Goal: Task Accomplishment & Management: Complete application form

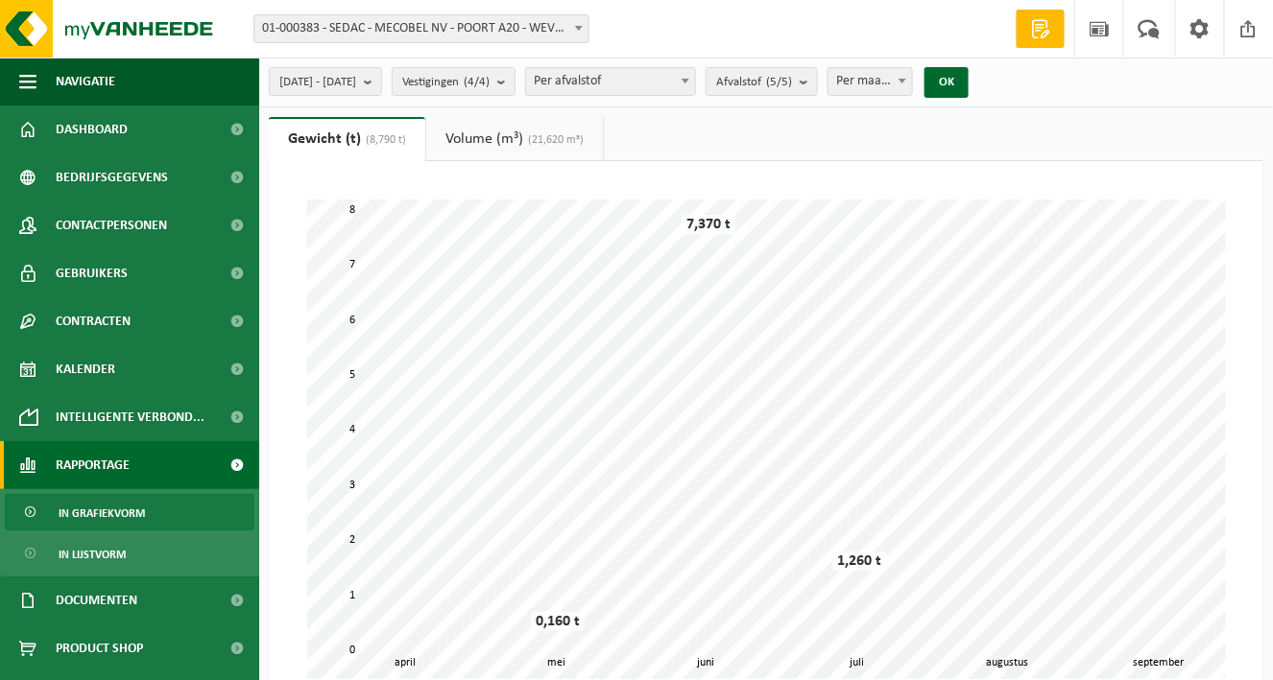
click at [1036, 28] on span at bounding box center [1040, 28] width 29 height 19
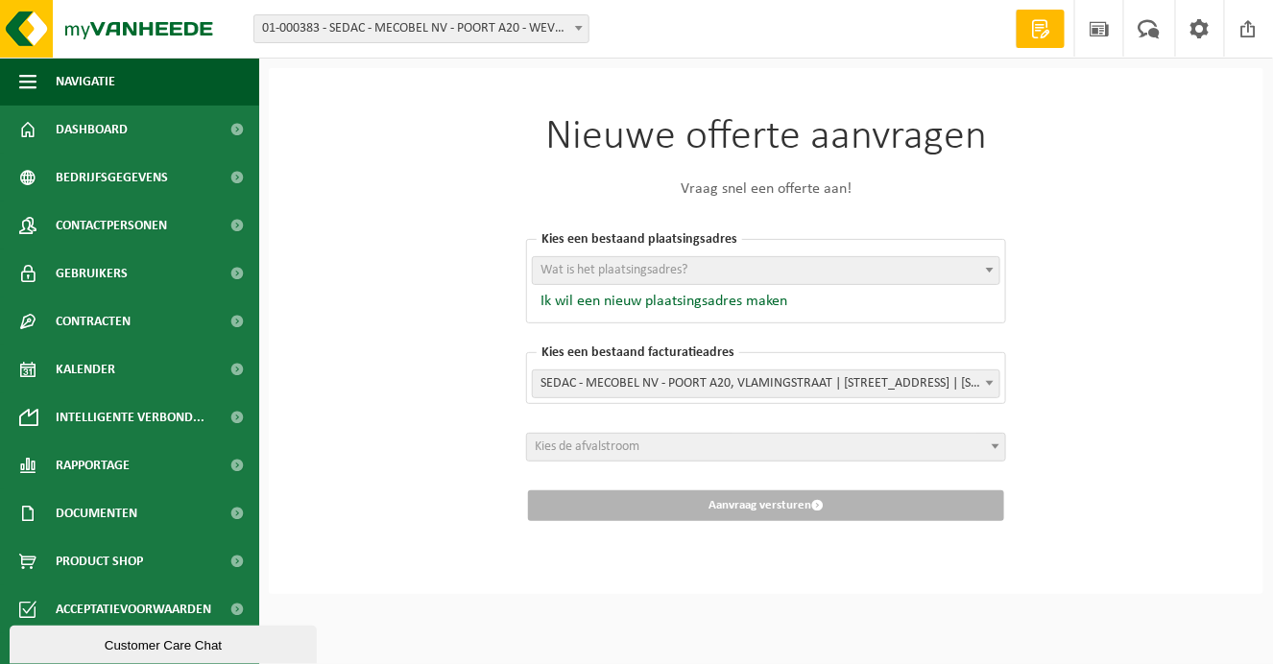
click at [381, 397] on div "Nieuwe offerte aanvragen Vraag snel een offerte aan! [GEOGRAPHIC_DATA] een best…" at bounding box center [766, 331] width 994 height 526
click at [1149, 24] on span at bounding box center [1149, 28] width 32 height 57
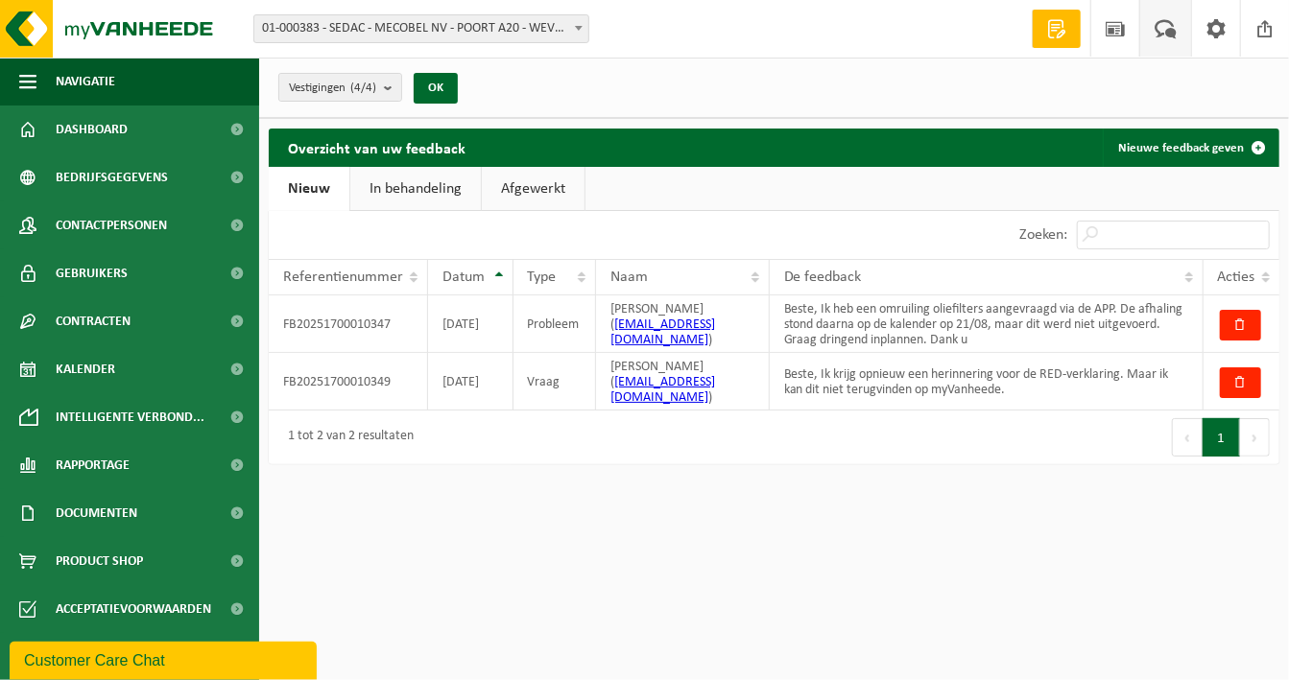
click at [413, 186] on link "In behandeling" at bounding box center [415, 189] width 131 height 44
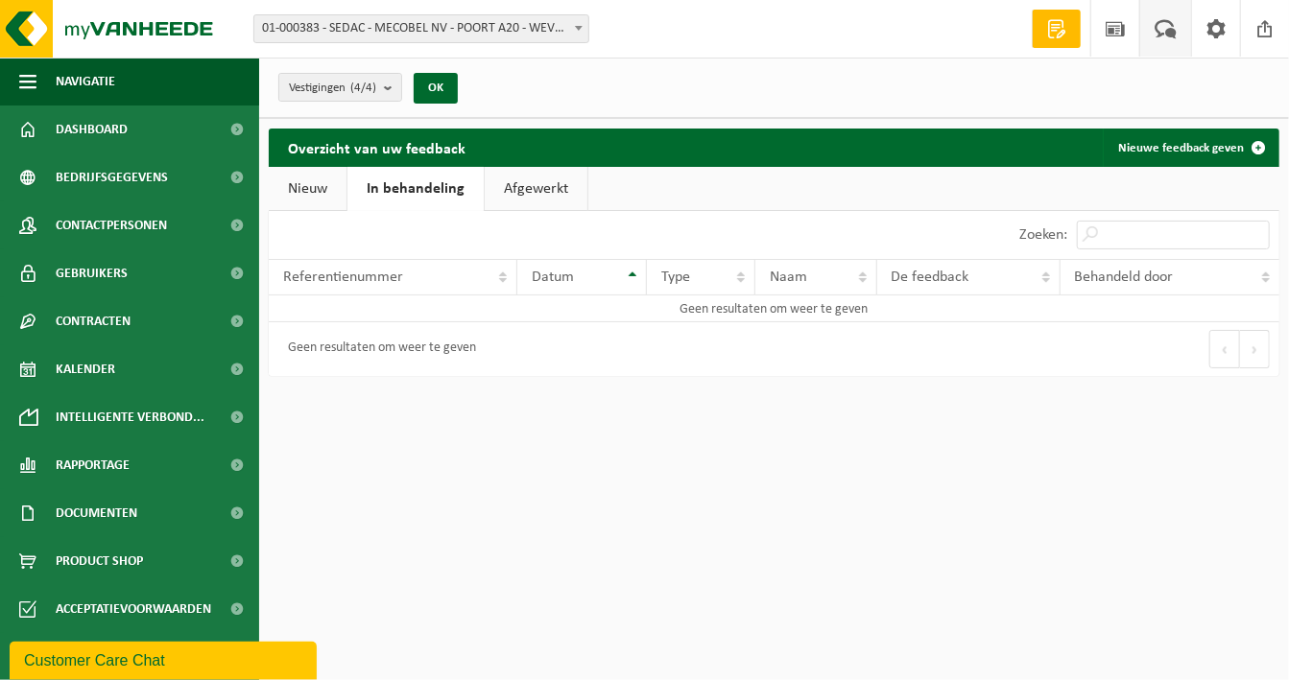
click at [511, 189] on link "Afgewerkt" at bounding box center [536, 189] width 103 height 44
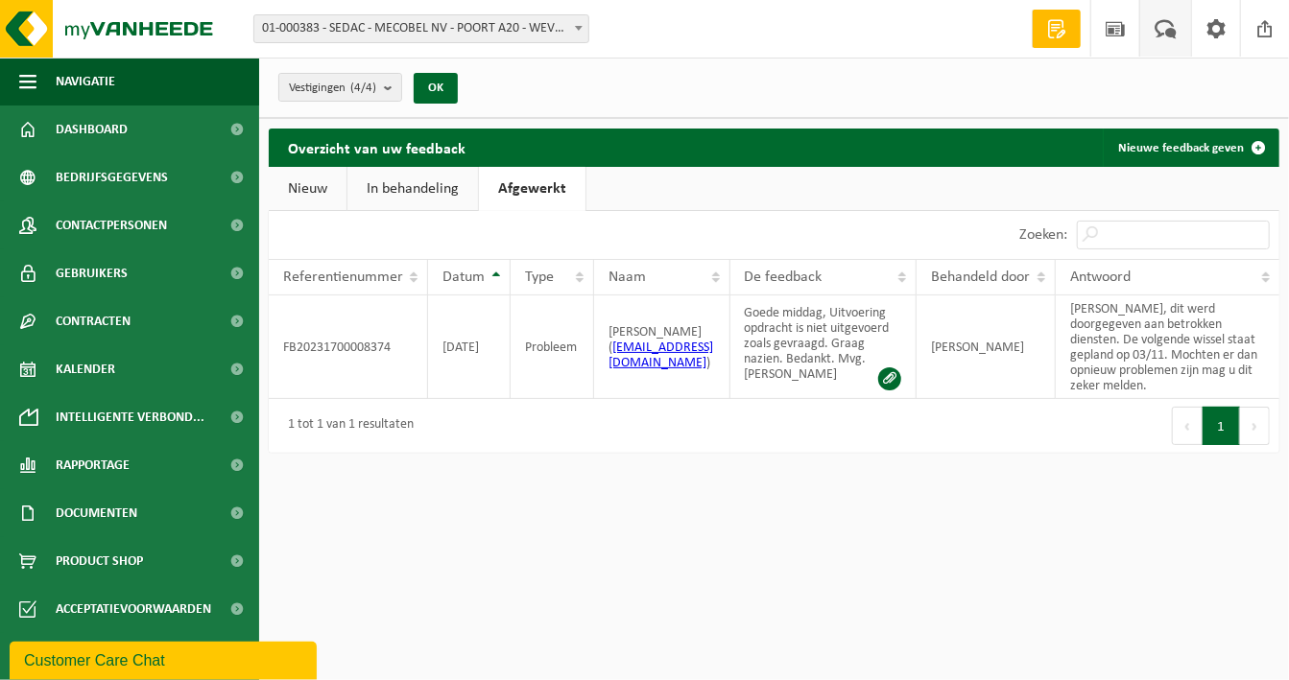
click at [320, 194] on link "Nieuw" at bounding box center [308, 189] width 78 height 44
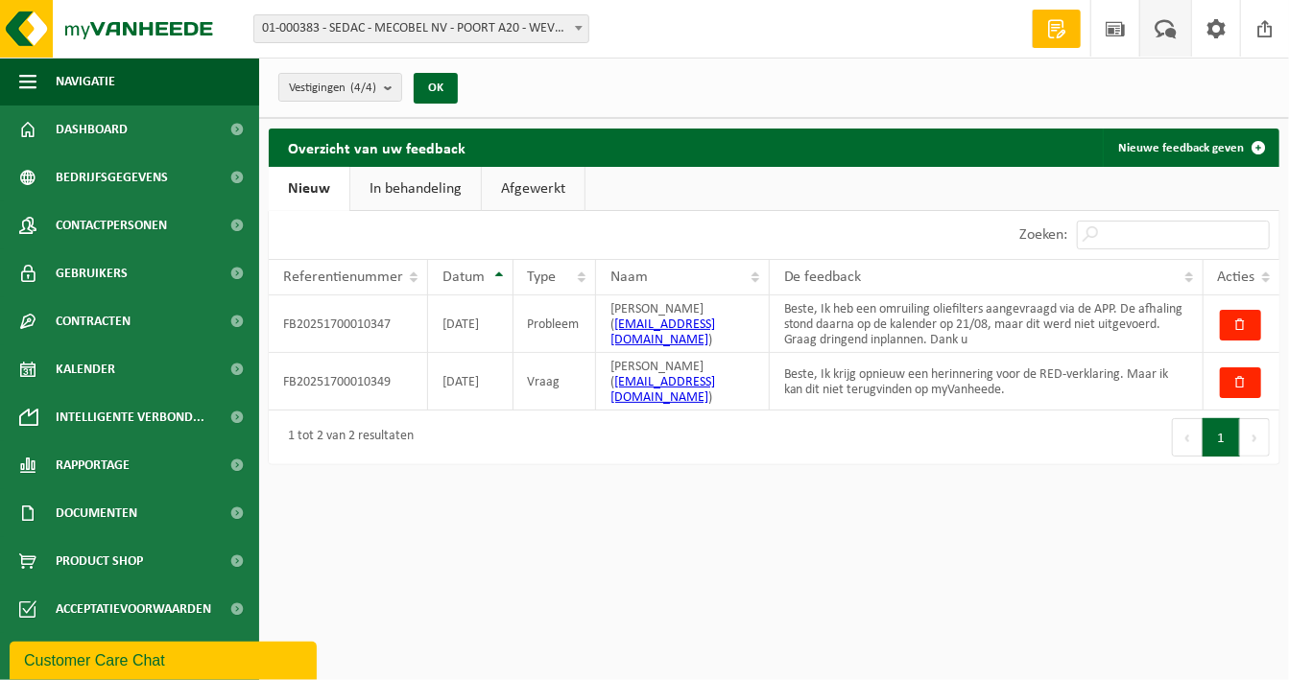
click at [125, 652] on div "Customer Care Chat" at bounding box center [163, 660] width 278 height 23
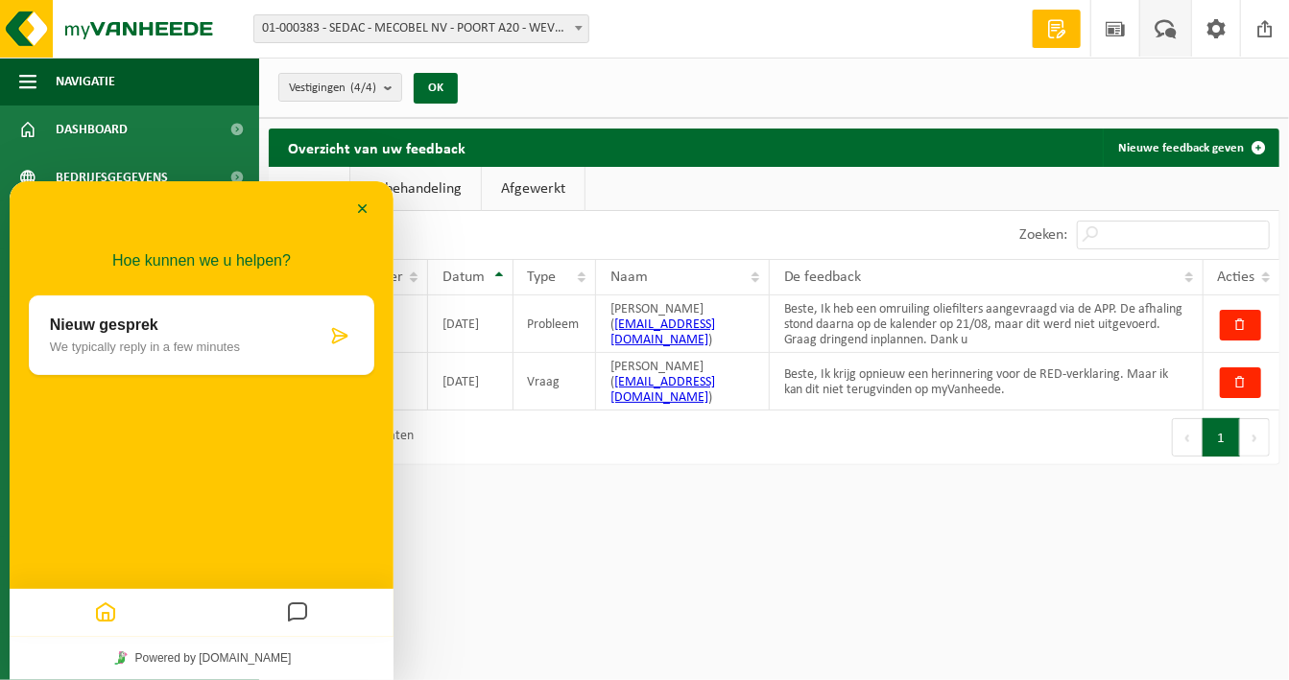
click at [515, 577] on html "Vestiging: 01-000383 - SEDAC - MECOBEL NV - POORT A20 - WEVELGEM 10-896045 - SE…" at bounding box center [644, 340] width 1289 height 680
click at [366, 208] on button "Minimaliseer" at bounding box center [362, 209] width 31 height 29
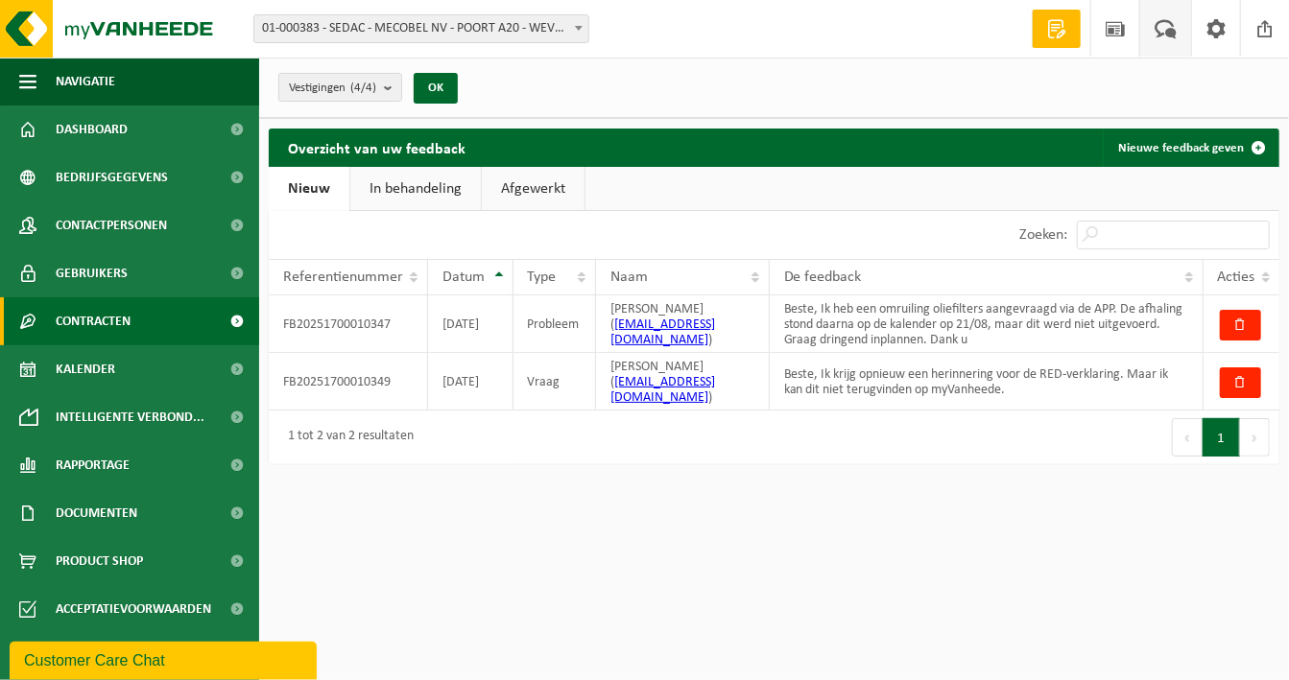
click at [108, 316] on span "Contracten" at bounding box center [93, 322] width 75 height 48
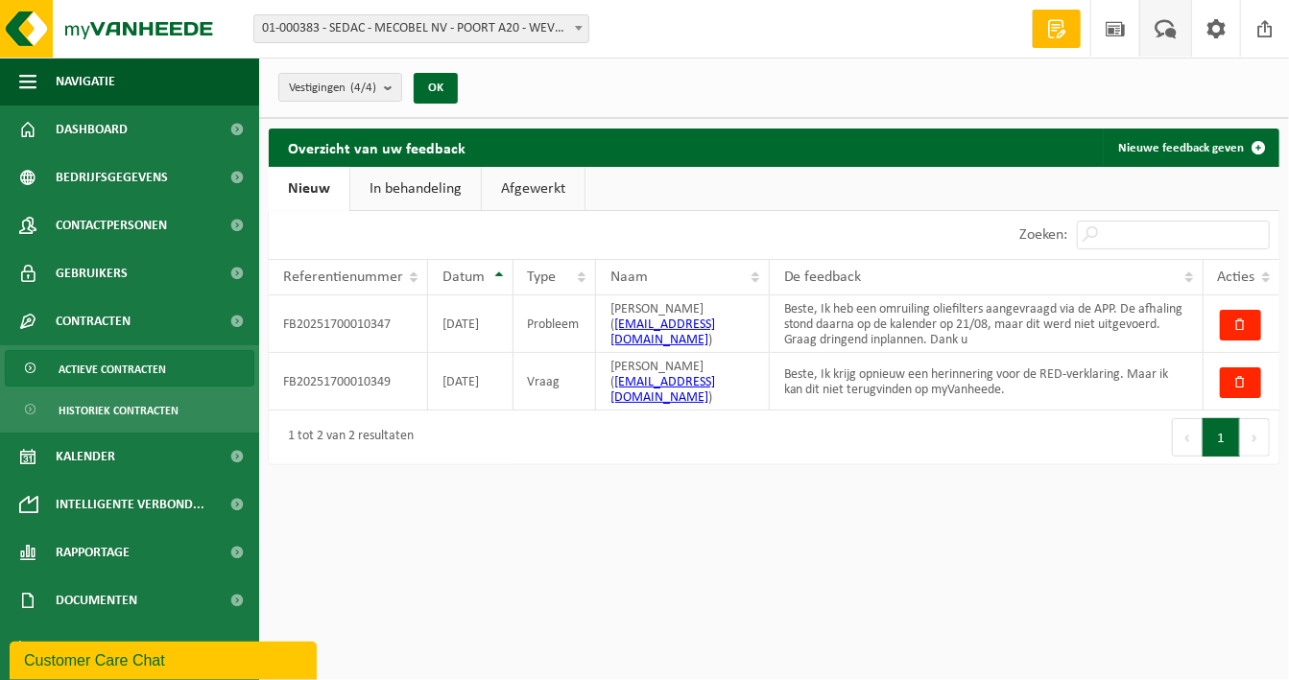
click at [105, 369] on span "Actieve contracten" at bounding box center [112, 369] width 107 height 36
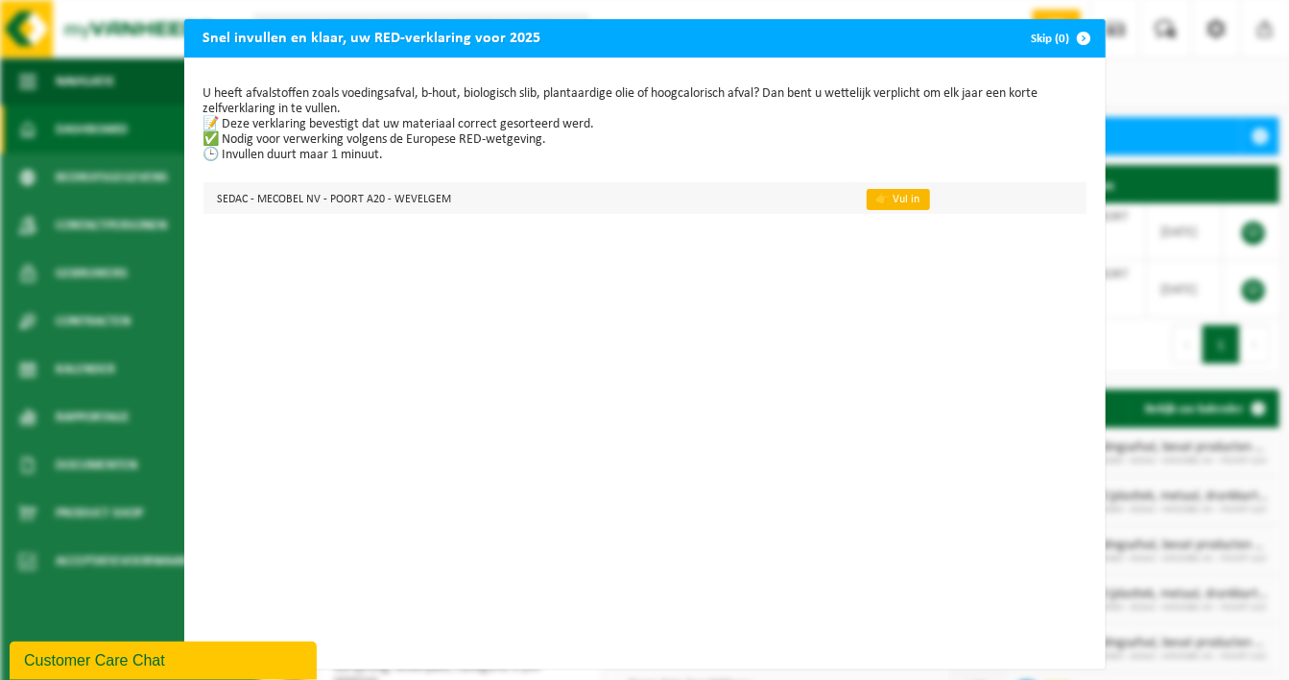
click at [870, 200] on link "👉 Vul in" at bounding box center [898, 199] width 63 height 21
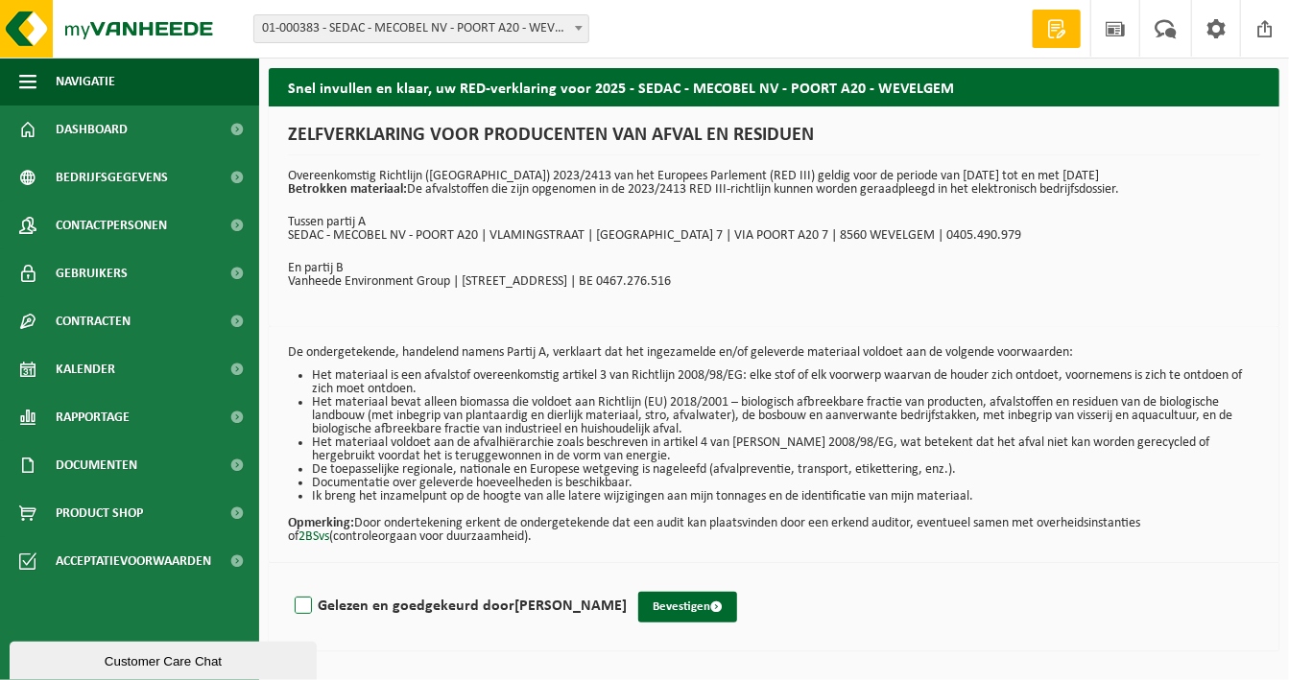
click at [301, 607] on label "Gelezen en goedgekeurd door Dieter Descheemaeker" at bounding box center [459, 606] width 336 height 29
click at [627, 583] on input "Gelezen en goedgekeurd door Dieter Descheemaeker" at bounding box center [627, 582] width 1 height 1
checkbox input "true"
click at [727, 608] on button "Bevestigen" at bounding box center [687, 607] width 99 height 31
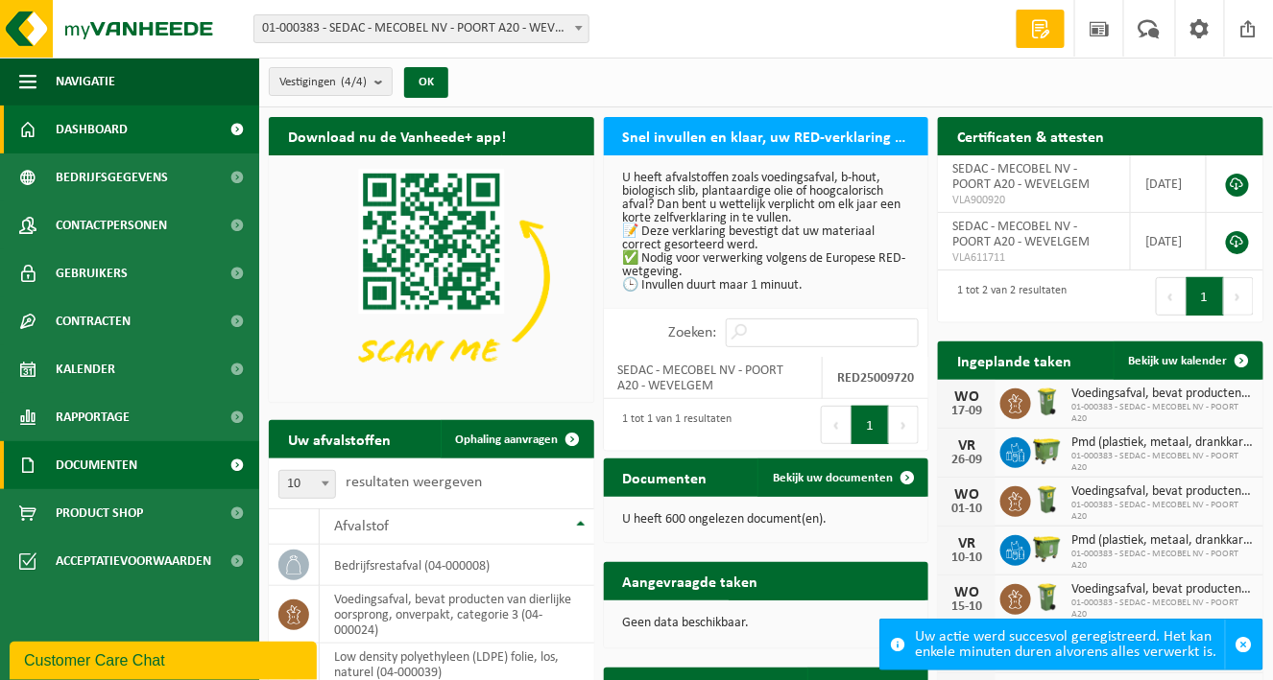
click at [237, 464] on span at bounding box center [237, 465] width 43 height 48
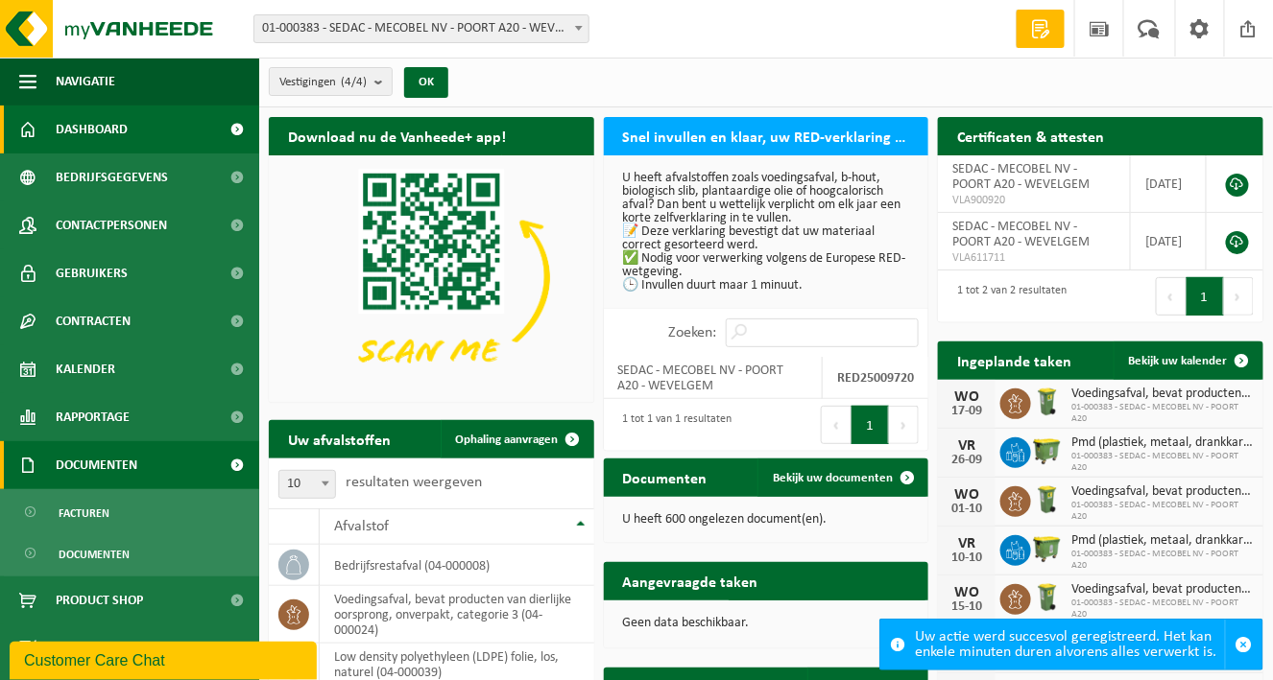
click at [237, 464] on span at bounding box center [237, 465] width 43 height 48
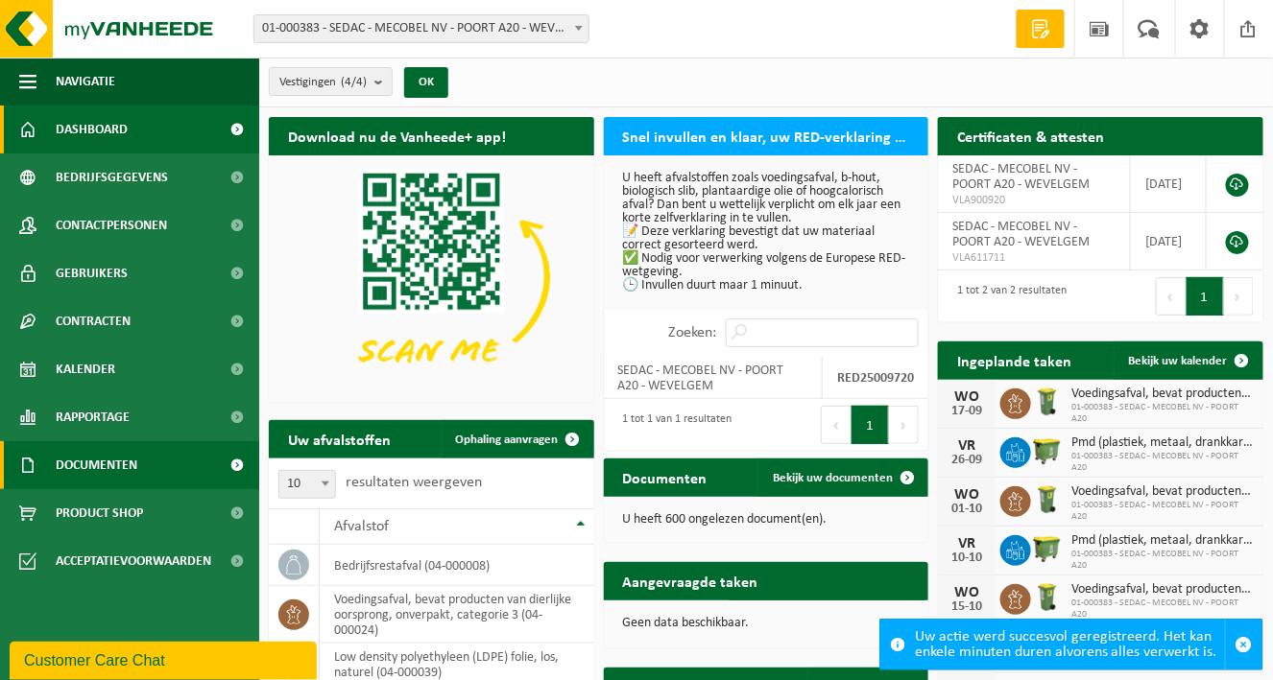
click at [237, 464] on span at bounding box center [237, 465] width 43 height 48
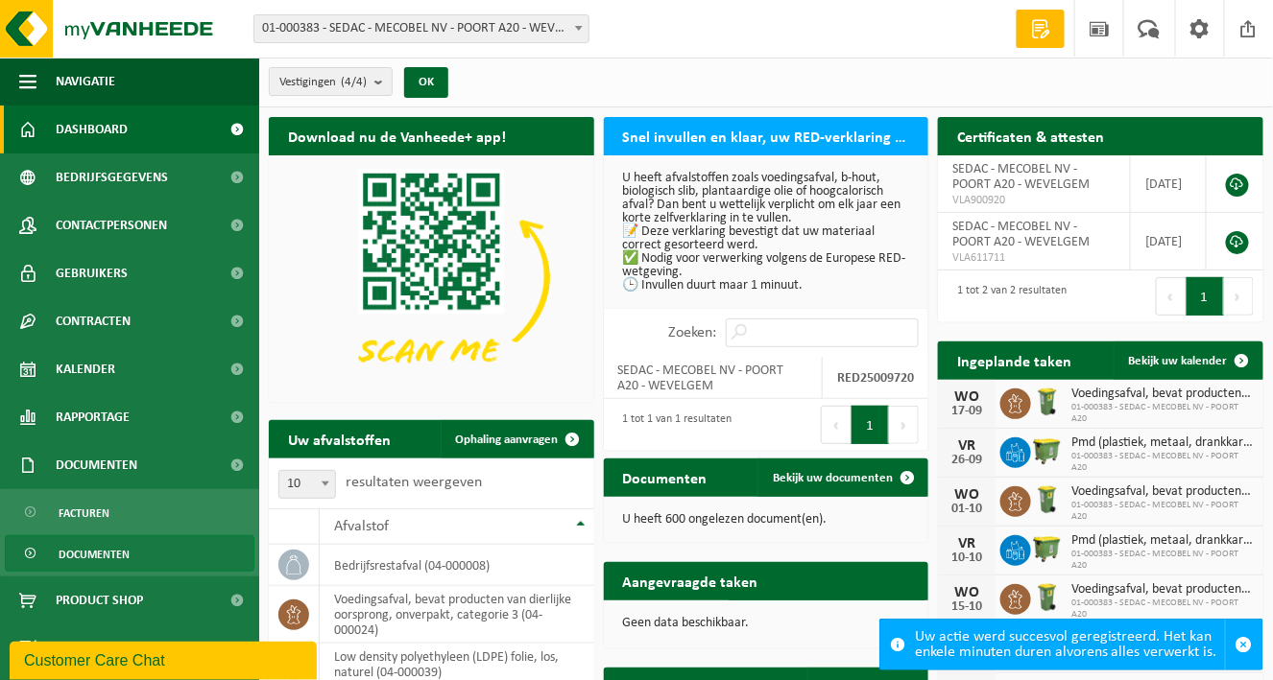
click at [85, 557] on span "Documenten" at bounding box center [94, 554] width 71 height 36
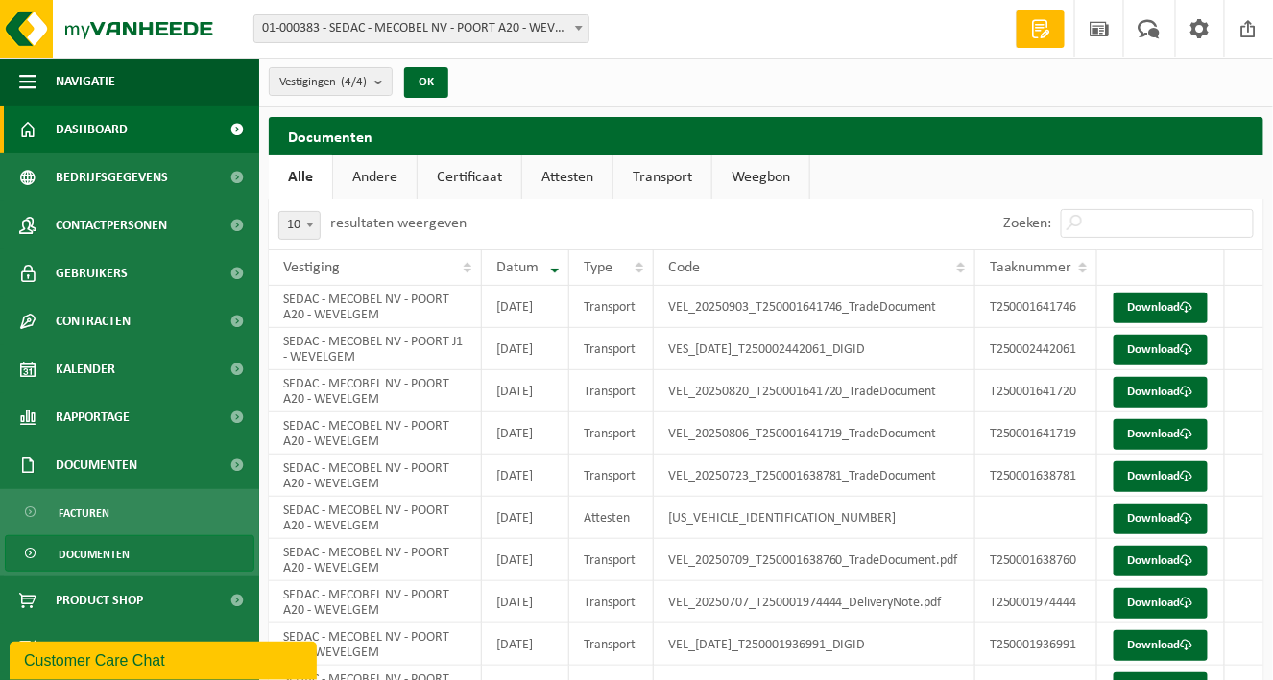
click at [84, 129] on span "Dashboard" at bounding box center [92, 130] width 72 height 48
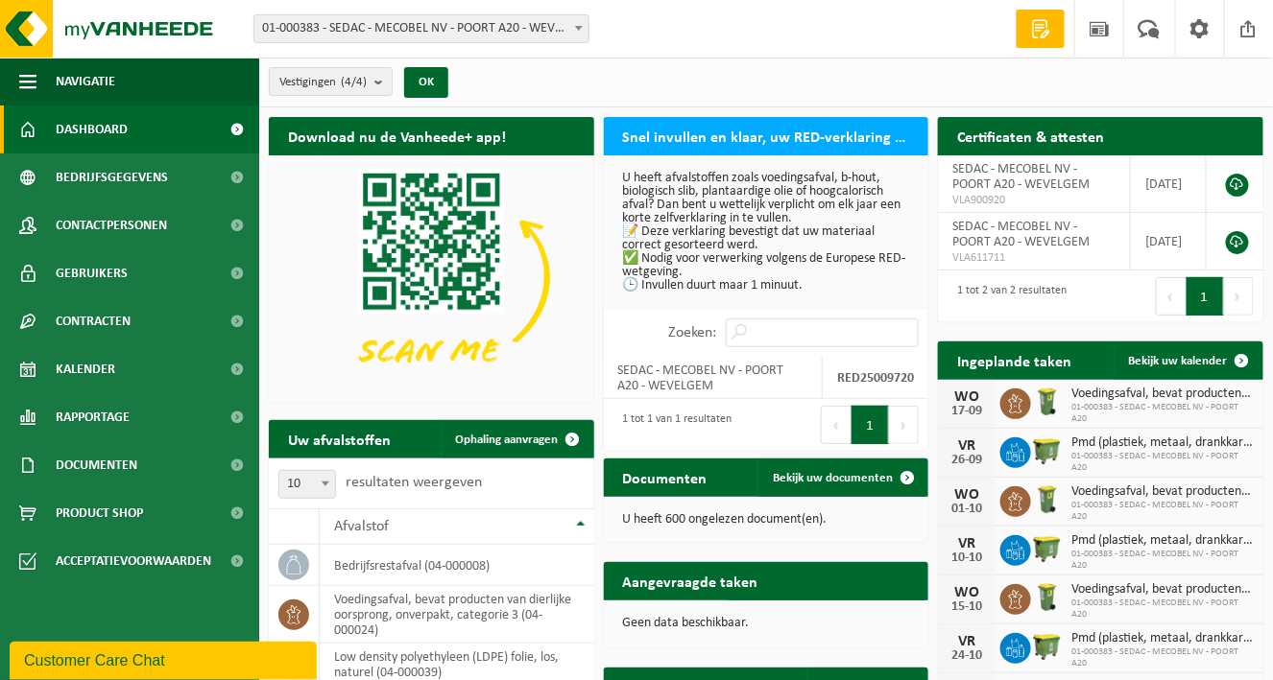
click at [670, 287] on p "U heeft afvalstoffen zoals voedingsafval, b-hout, biologisch slib, plantaardige…" at bounding box center [766, 232] width 287 height 121
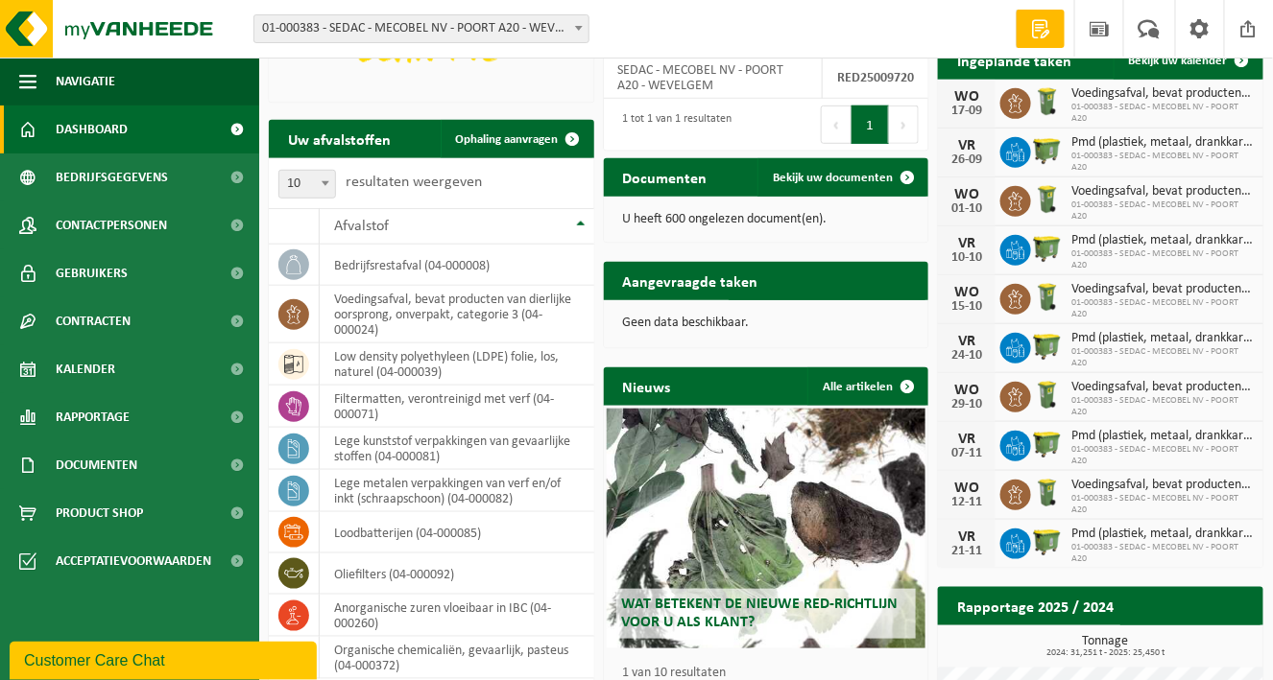
scroll to position [396, 0]
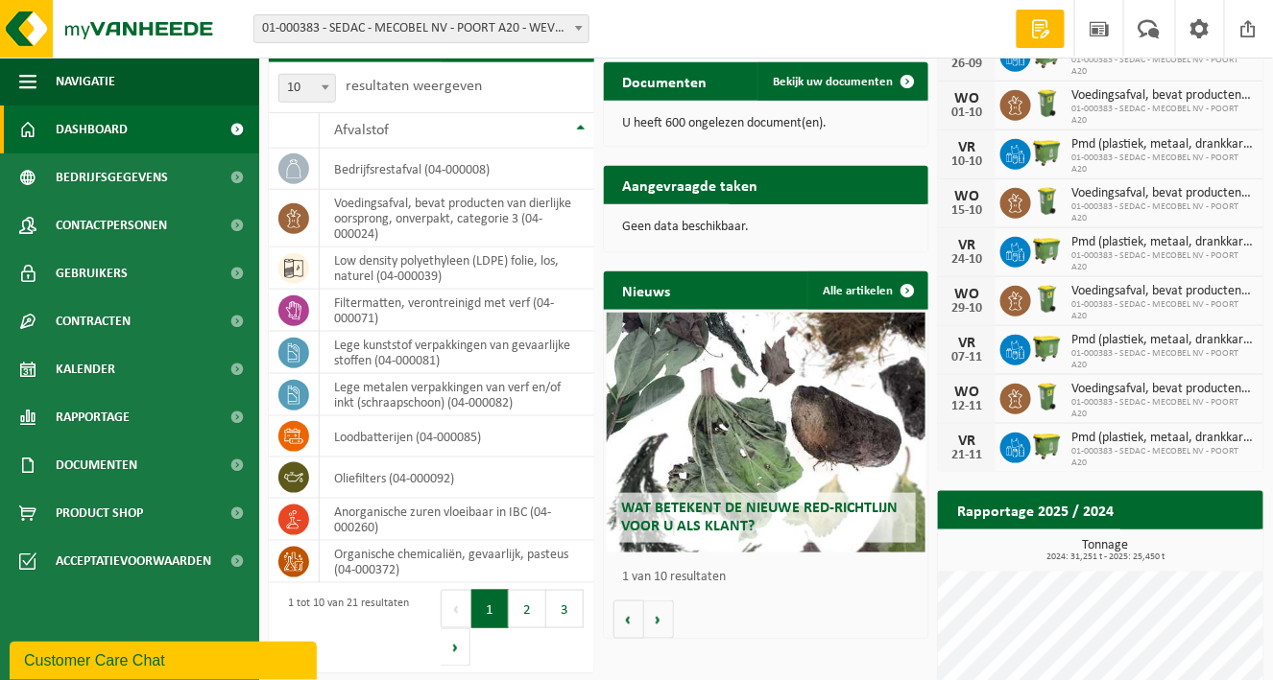
click at [804, 493] on h2 "Wat betekent de nieuwe RED-richtlijn voor u als klant?" at bounding box center [765, 518] width 299 height 50
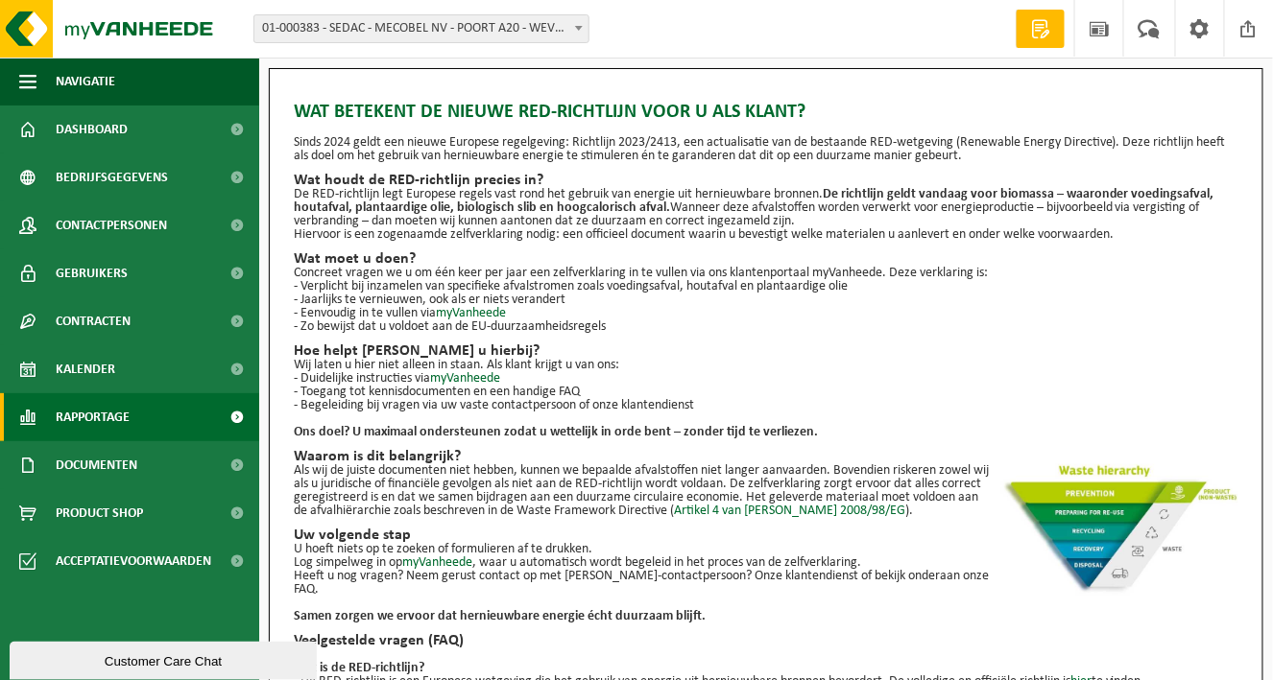
click at [239, 412] on span at bounding box center [237, 417] width 43 height 48
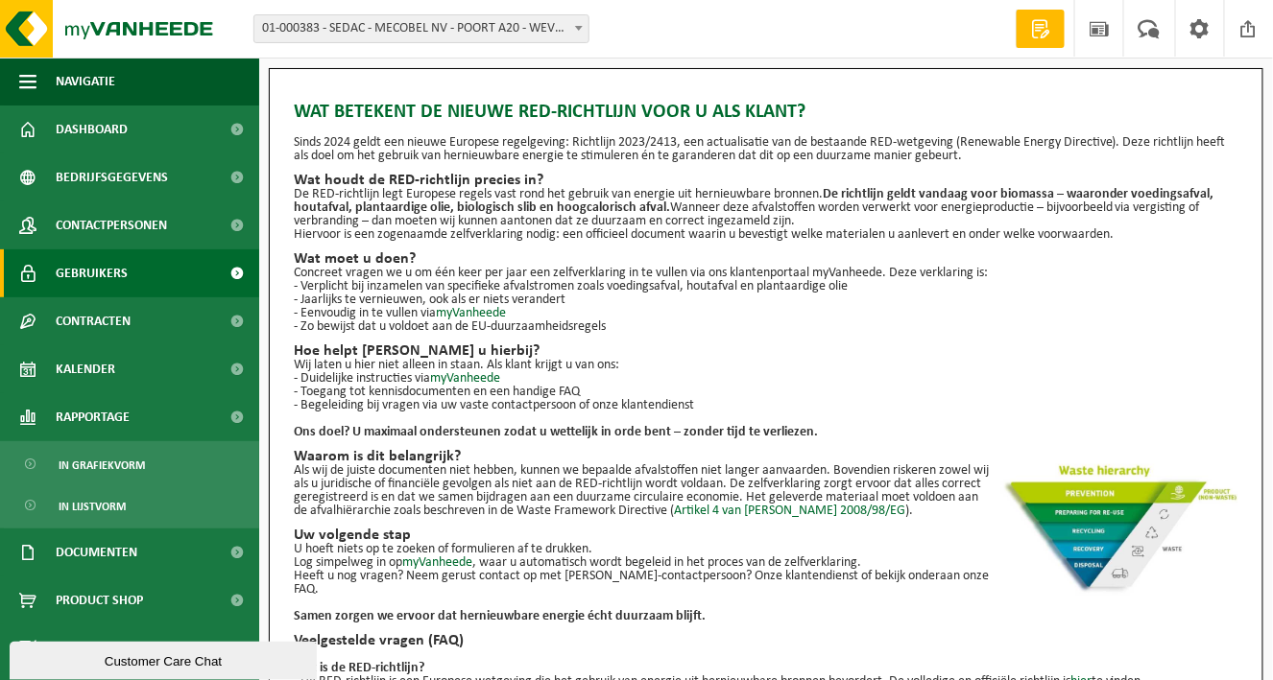
click at [241, 271] on span at bounding box center [237, 274] width 43 height 48
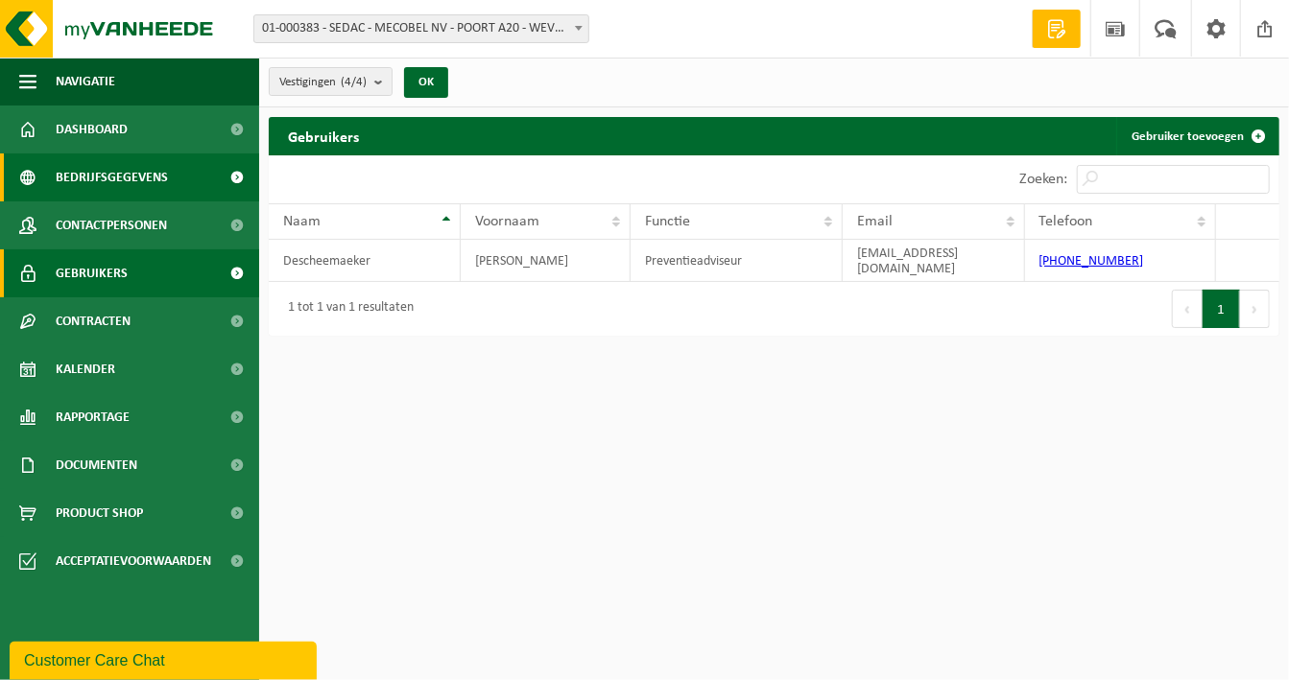
click at [241, 185] on span at bounding box center [237, 178] width 43 height 48
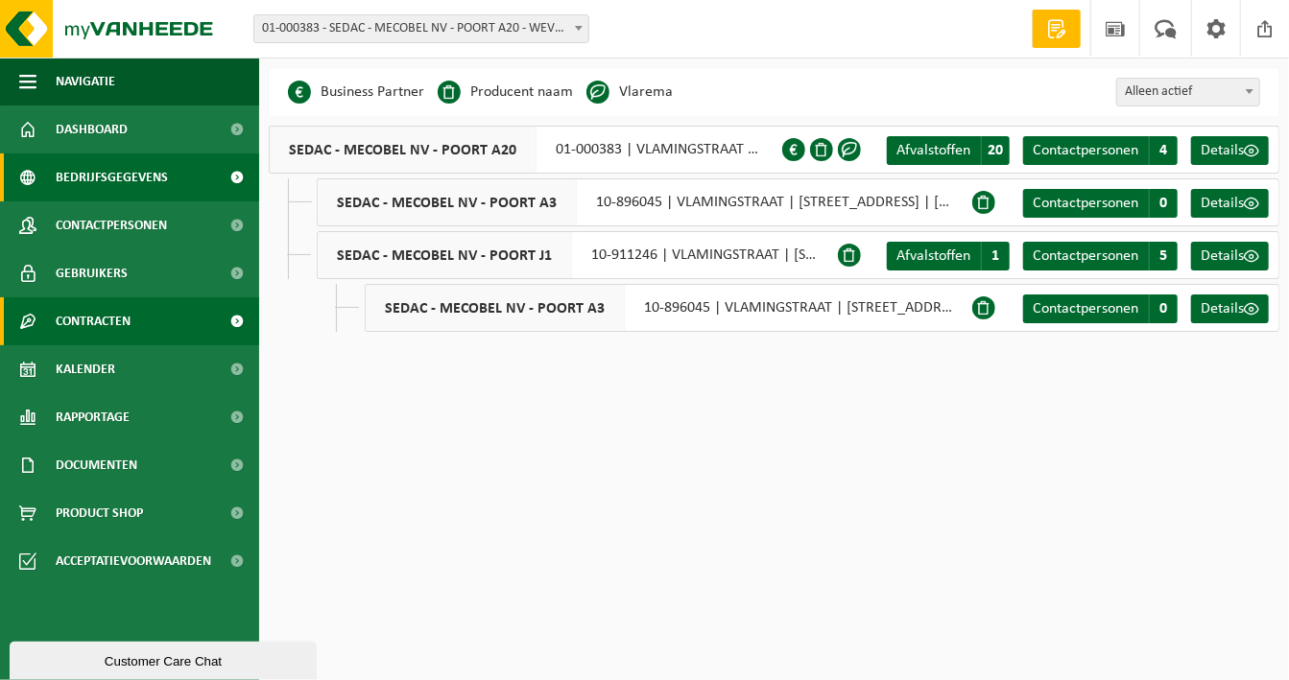
click at [233, 318] on span at bounding box center [237, 322] width 43 height 48
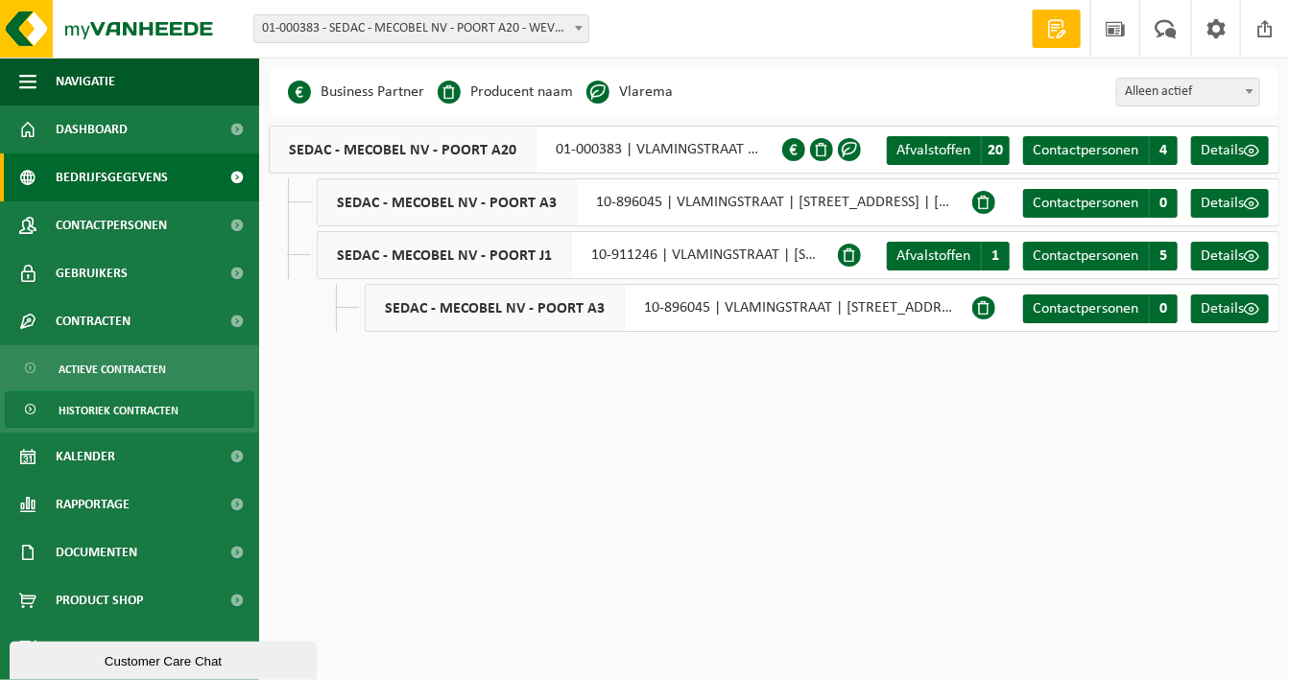
click at [152, 414] on span "Historiek contracten" at bounding box center [119, 411] width 120 height 36
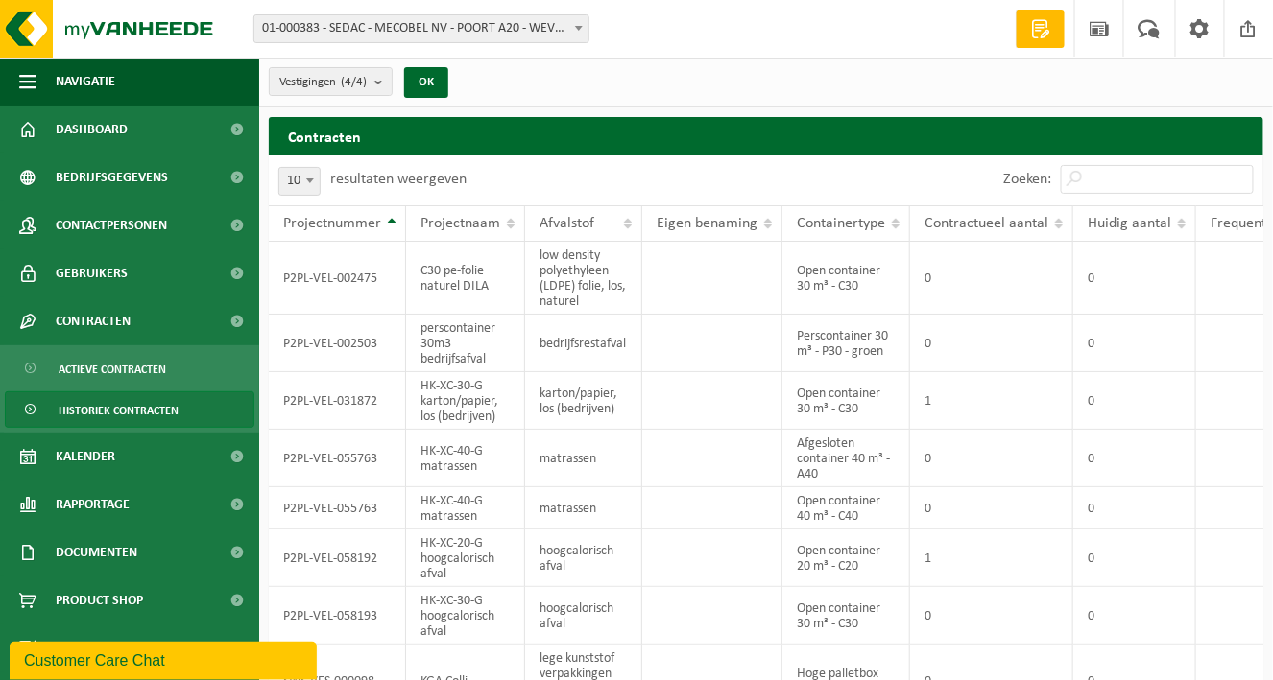
click at [148, 370] on span "Actieve contracten" at bounding box center [112, 369] width 107 height 36
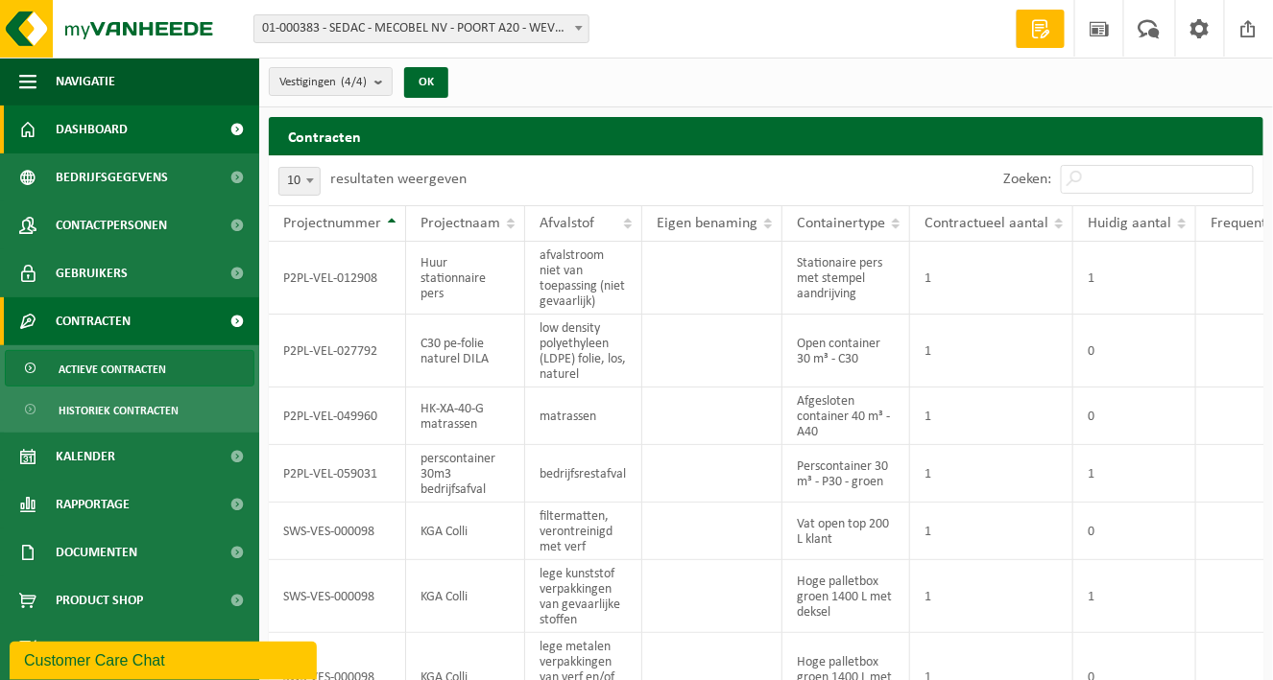
click at [88, 131] on span "Dashboard" at bounding box center [92, 130] width 72 height 48
